Goal: Task Accomplishment & Management: Manage account settings

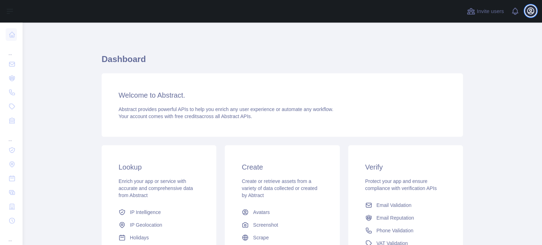
click at [531, 9] on icon "button" at bounding box center [531, 11] width 6 height 6
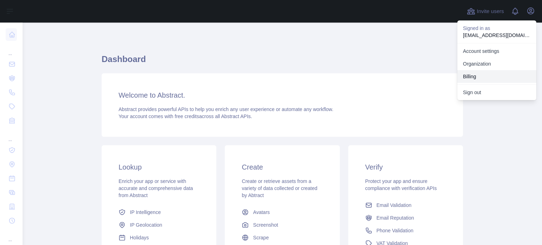
click at [474, 77] on button "Billing" at bounding box center [497, 76] width 79 height 13
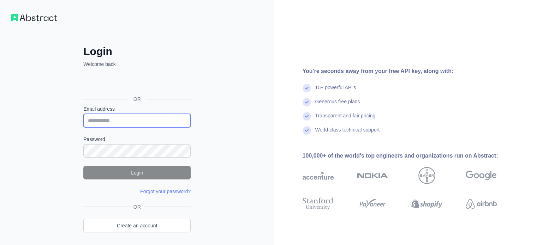
type input "**********"
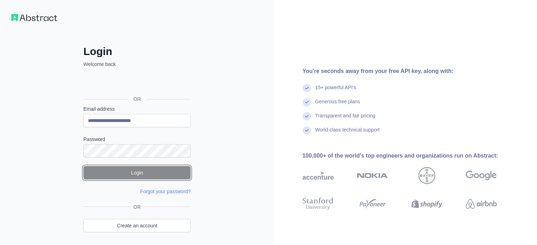
click at [137, 174] on button "Login" at bounding box center [136, 172] width 107 height 13
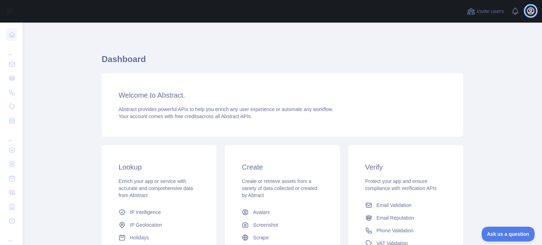
click at [534, 10] on icon "button" at bounding box center [531, 11] width 6 height 6
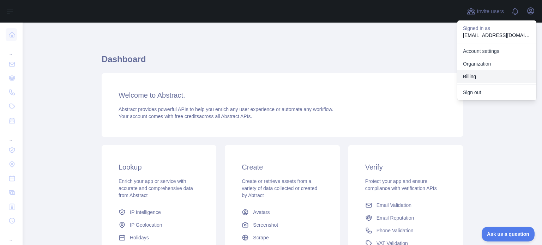
click at [470, 82] on button "Billing" at bounding box center [497, 76] width 79 height 13
